Goal: Find specific page/section: Find specific page/section

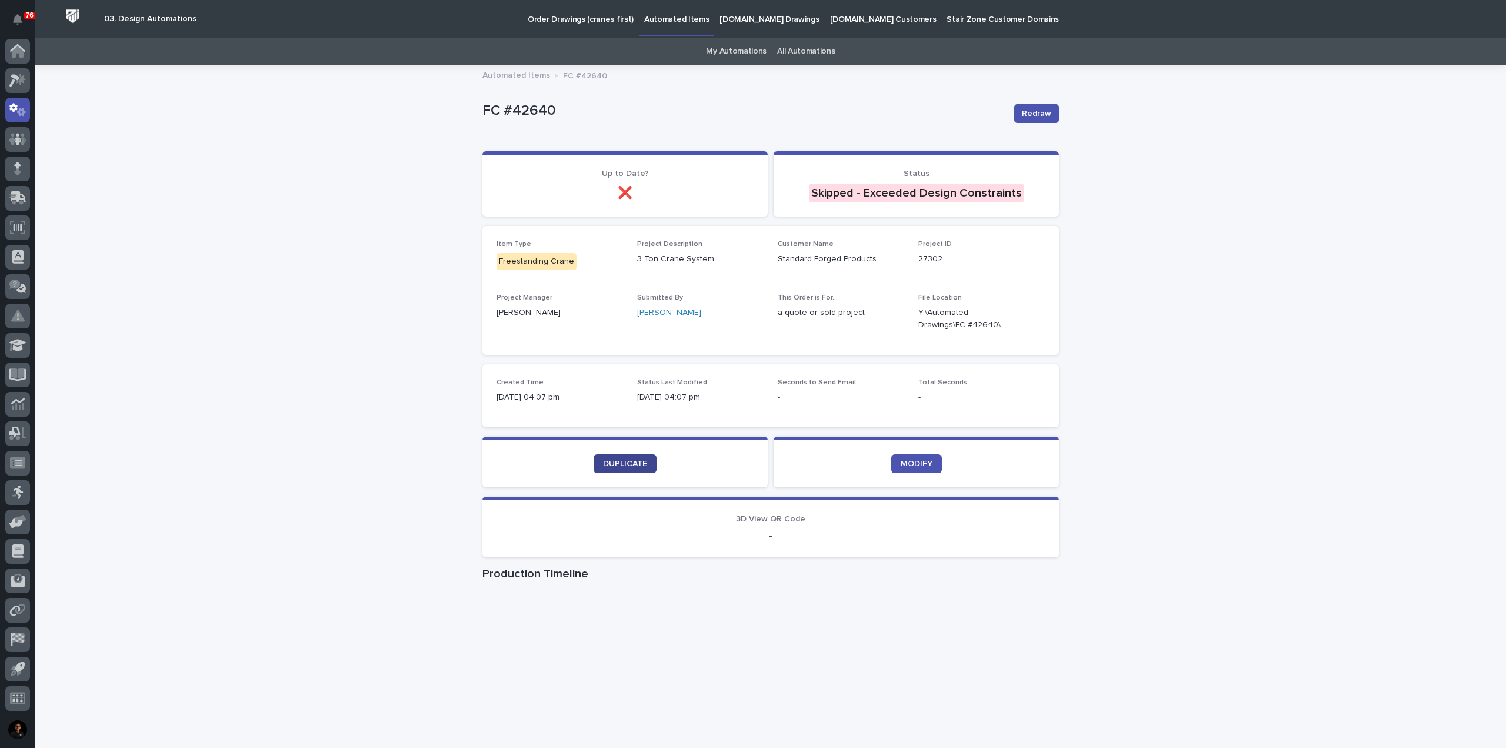
click at [636, 463] on span "DUPLICATE" at bounding box center [625, 463] width 44 height 8
